Goal: Task Accomplishment & Management: Manage account settings

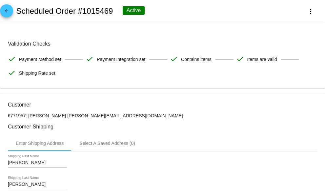
scroll to position [590, 0]
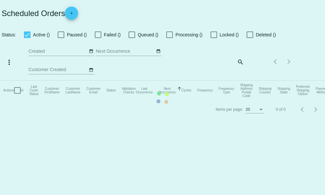
checkbox input "true"
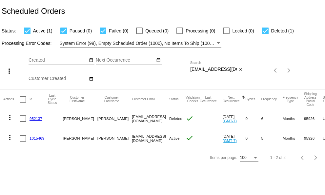
click at [190, 72] on div "Sep Jan Feb Mar Apr Su Mo" at bounding box center [110, 70] width 162 height 37
click at [190, 69] on div "Sep Jan Feb Mar Apr Su Mo" at bounding box center [110, 70] width 162 height 37
drag, startPoint x: 190, startPoint y: 70, endPoint x: 209, endPoint y: 69, distance: 19.0
click at [208, 70] on div "more_vert Sep Jan Feb Mar [DATE]" at bounding box center [162, 69] width 325 height 42
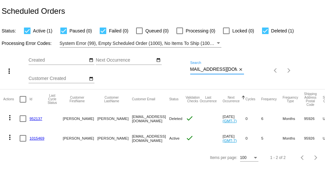
drag, startPoint x: 190, startPoint y: 69, endPoint x: 258, endPoint y: 67, distance: 67.6
click at [258, 67] on div "more_vert Sep Jan Feb Mar [DATE]" at bounding box center [162, 69] width 325 height 42
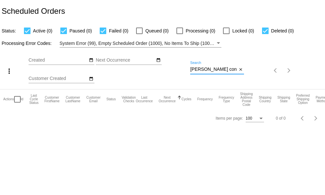
drag, startPoint x: 212, startPoint y: 69, endPoint x: 160, endPoint y: 55, distance: 53.5
click at [168, 67] on div "more_vert Sep Jan Feb Mar [DATE]" at bounding box center [162, 69] width 325 height 42
paste input "[EMAIL_ADDRESS][DOMAIN_NAME]"
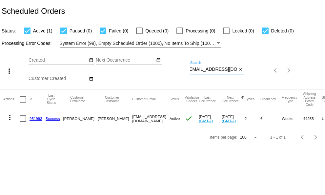
type input "[EMAIL_ADDRESS][DOMAIN_NAME]"
click at [9, 116] on mat-icon "more_vert" at bounding box center [10, 118] width 8 height 8
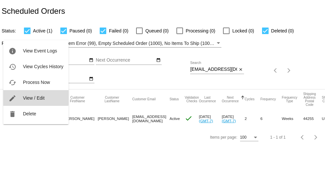
click at [28, 96] on span "View / Edit" at bounding box center [34, 97] width 22 height 5
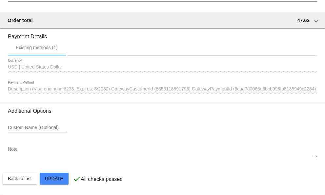
scroll to position [655, 0]
